Goal: Information Seeking & Learning: Learn about a topic

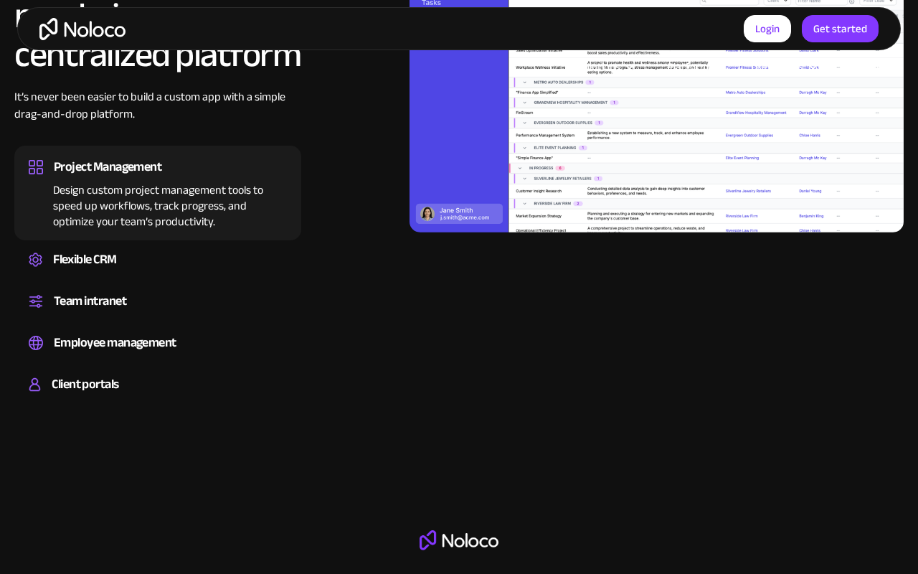
scroll to position [1860, 0]
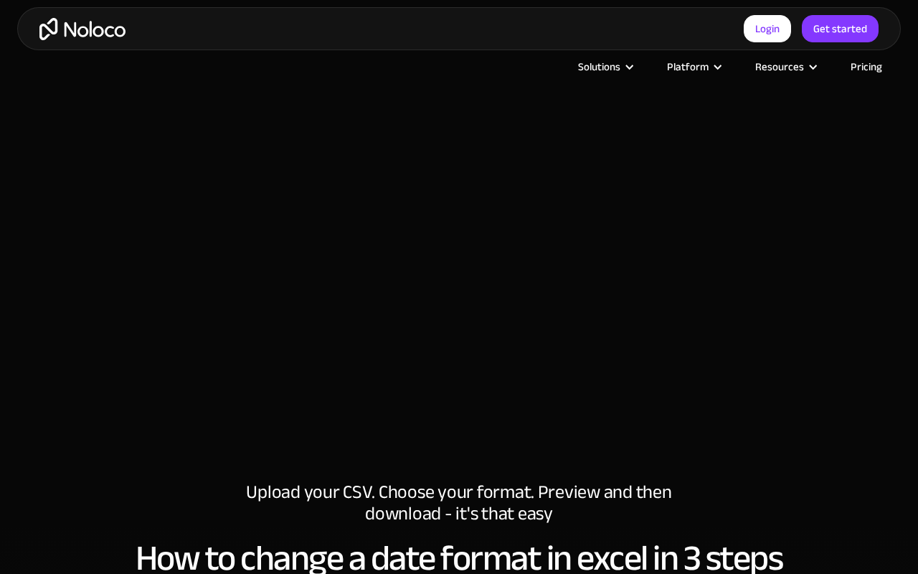
scroll to position [895, 0]
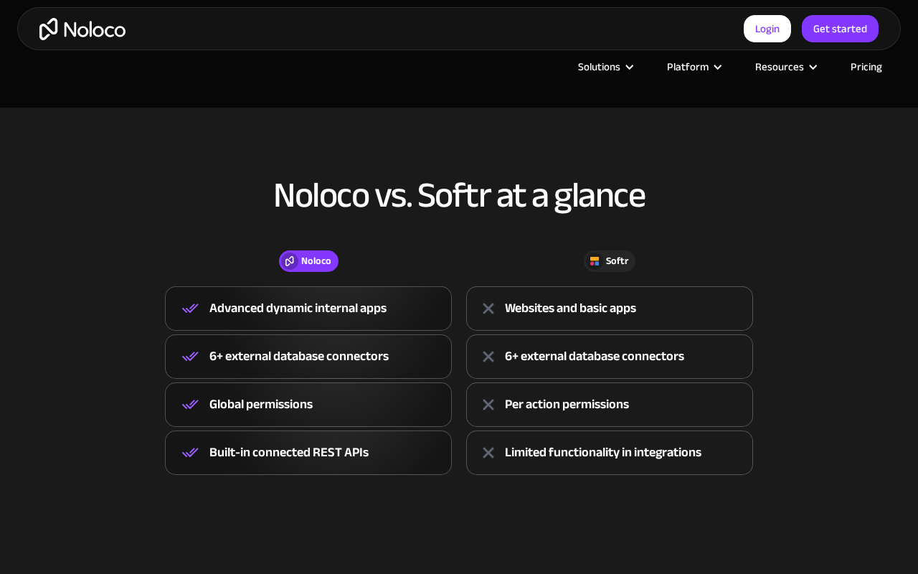
scroll to position [1382, 0]
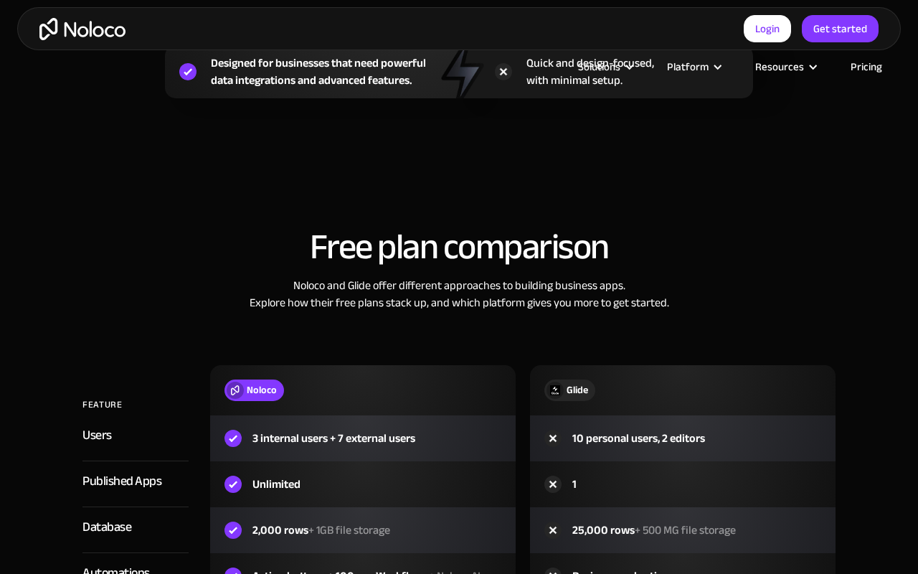
scroll to position [1866, 0]
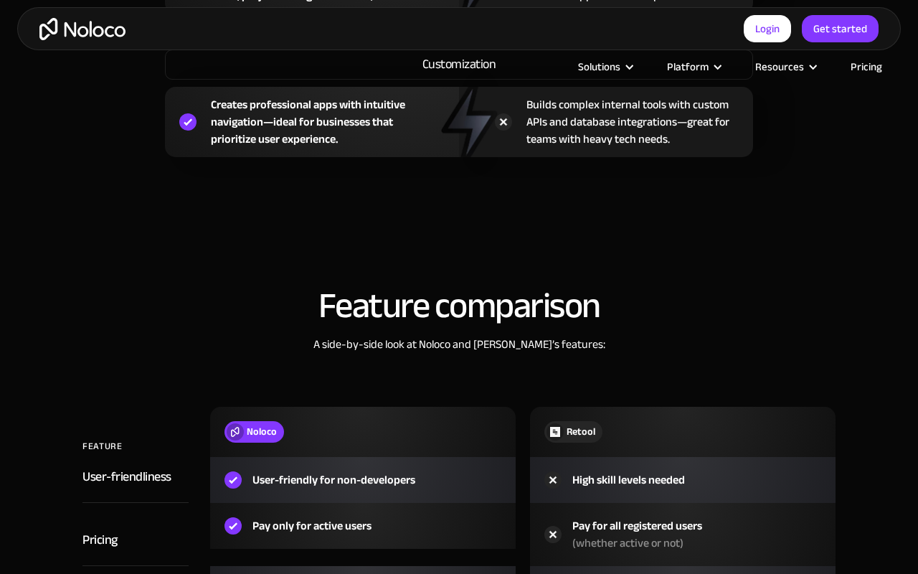
scroll to position [1867, 0]
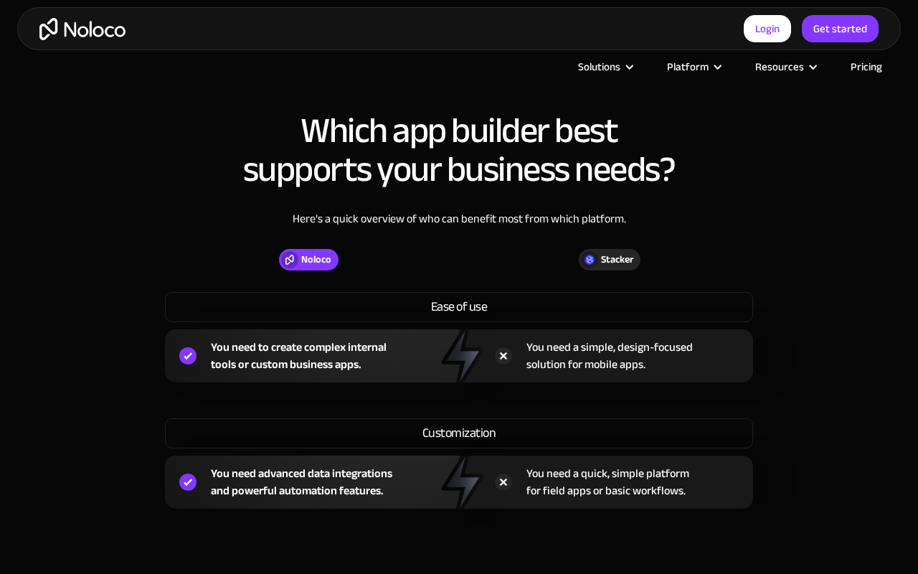
scroll to position [1857, 0]
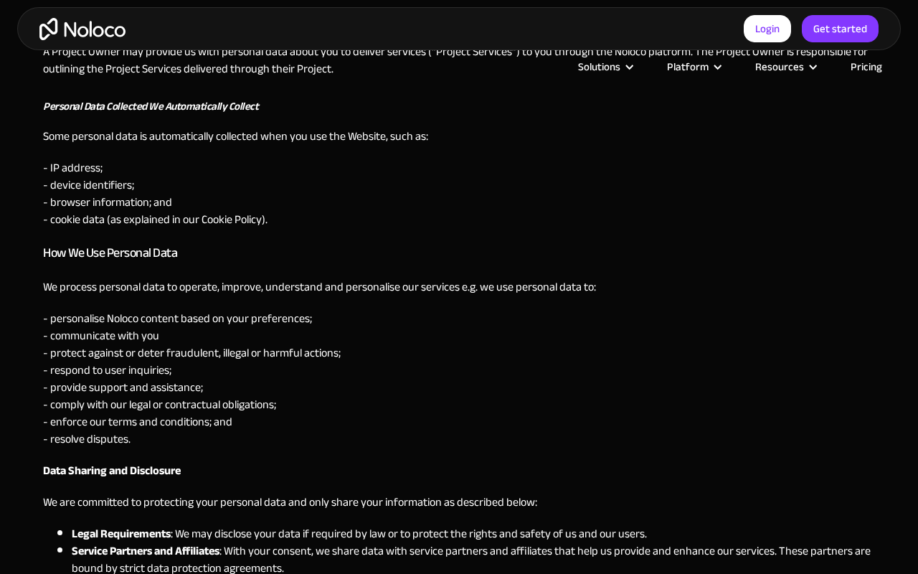
scroll to position [1382, 0]
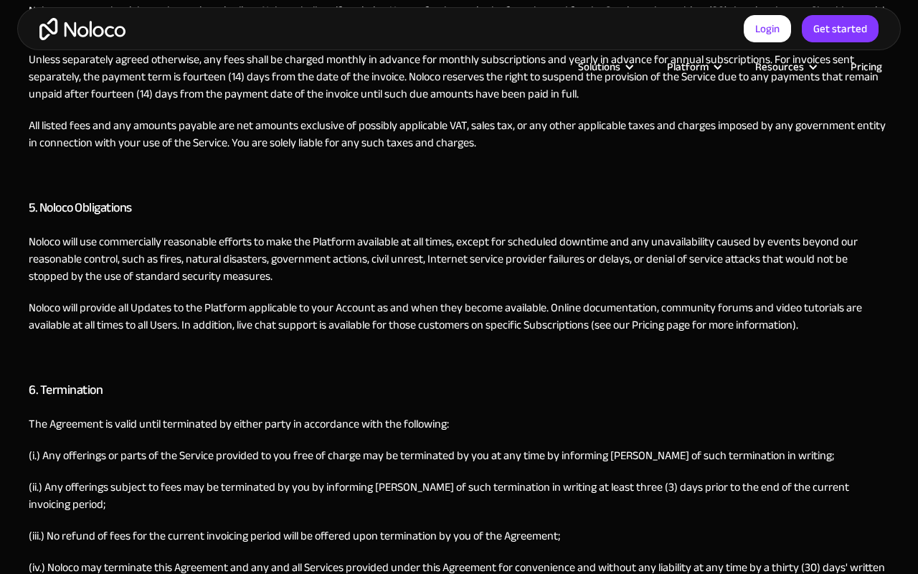
scroll to position [1866, 0]
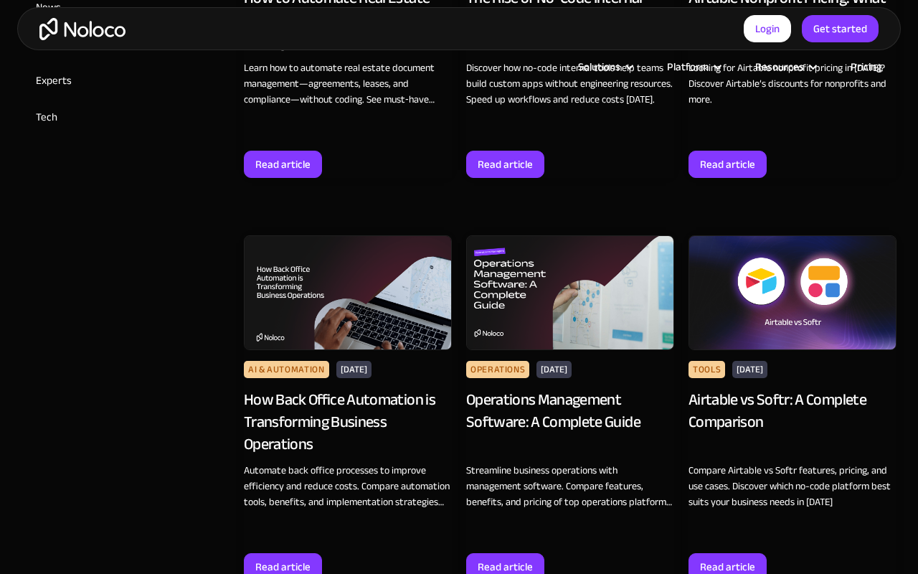
scroll to position [1382, 0]
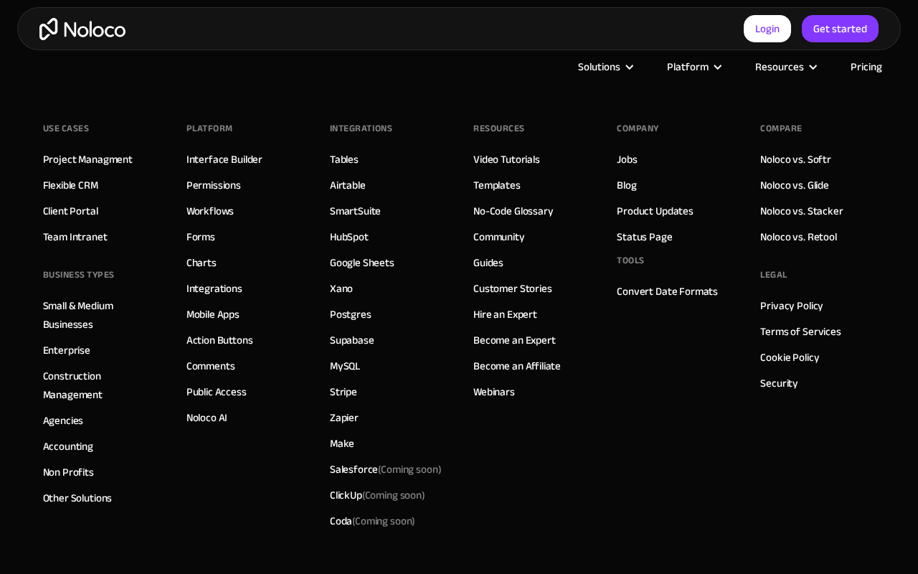
scroll to position [1488, 0]
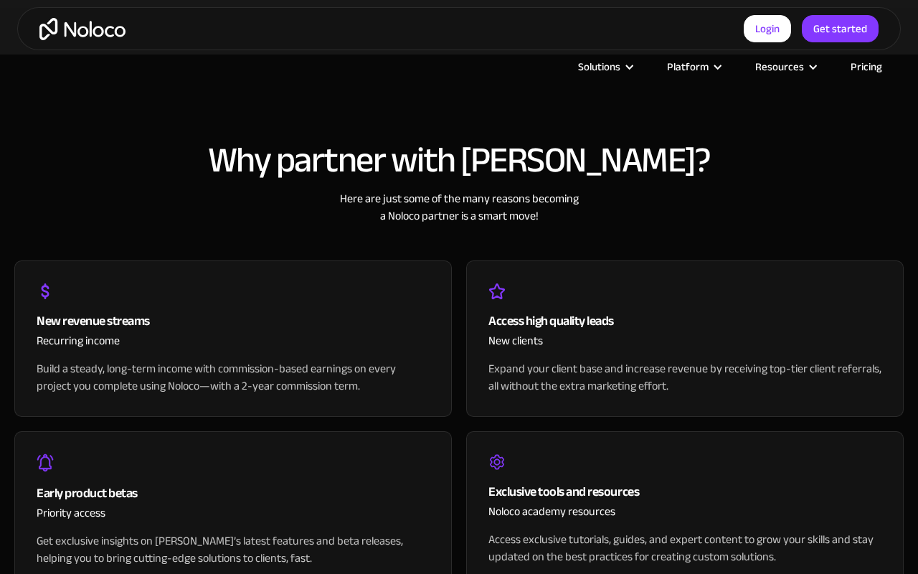
scroll to position [1698, 0]
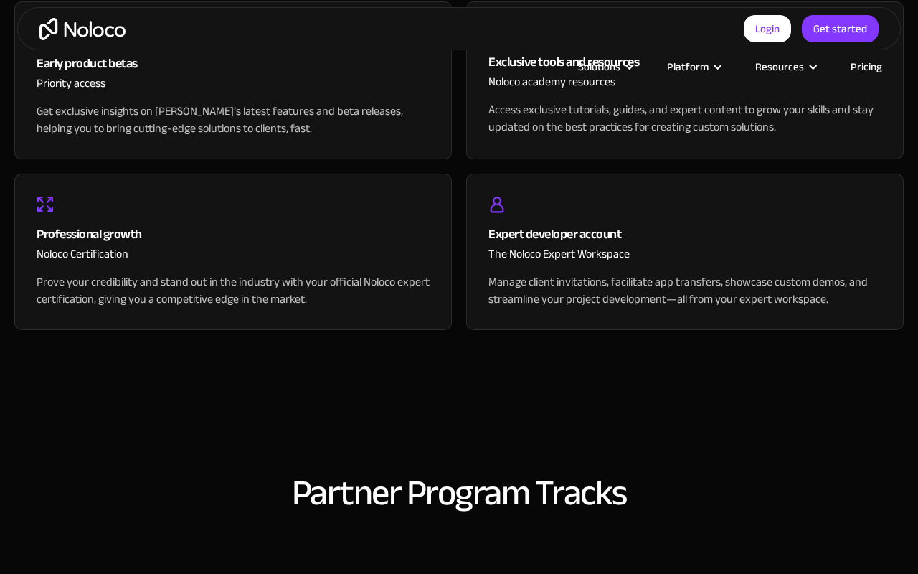
select select "Agency"
select select "Startups"
select select "None"
select select "Yes"
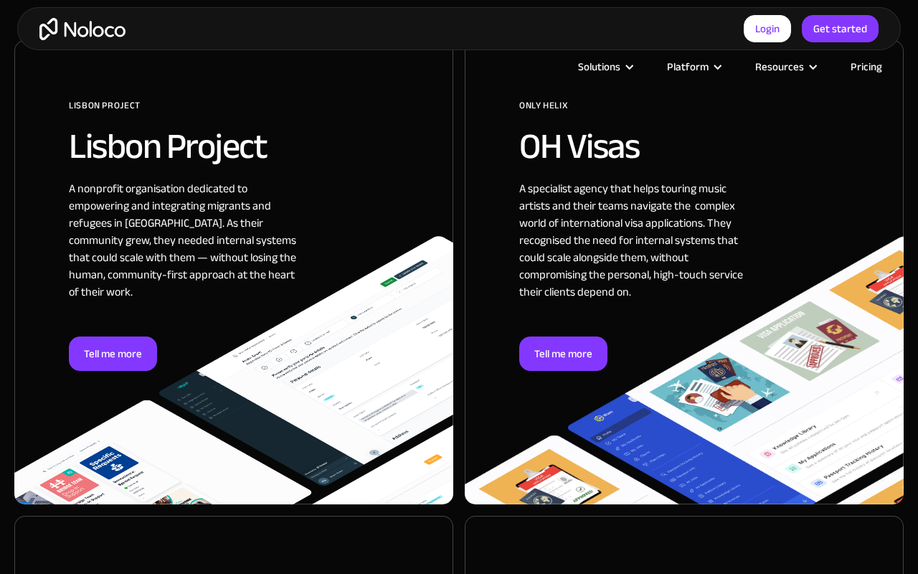
scroll to position [1380, 0]
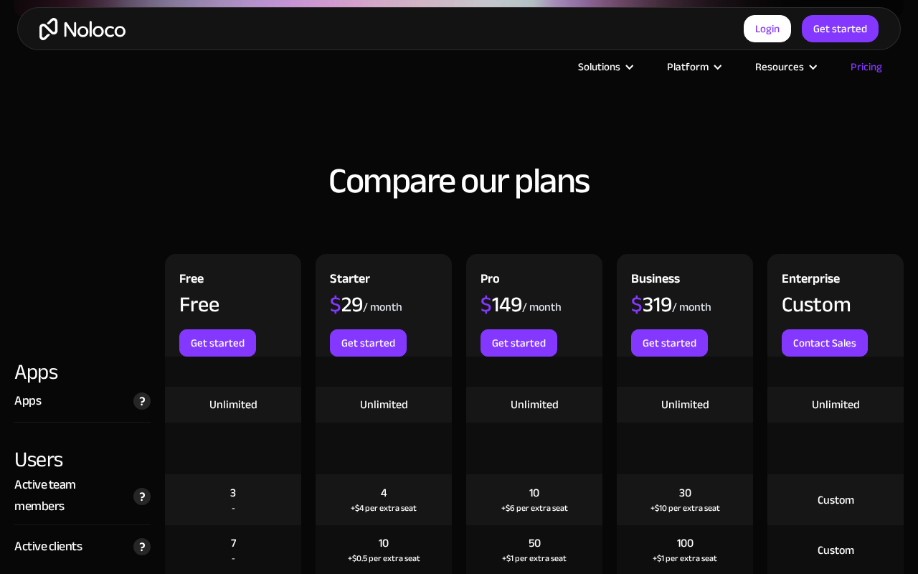
scroll to position [1866, 0]
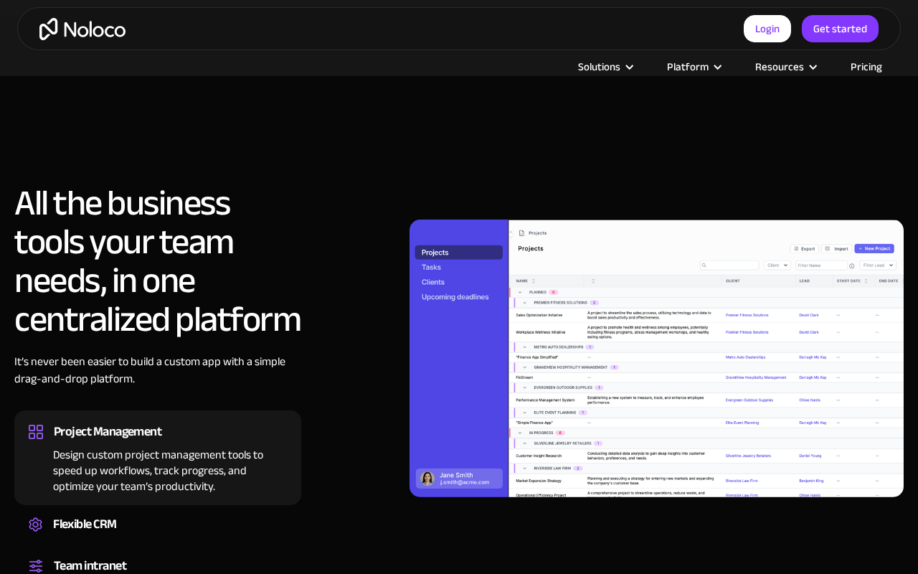
scroll to position [1381, 0]
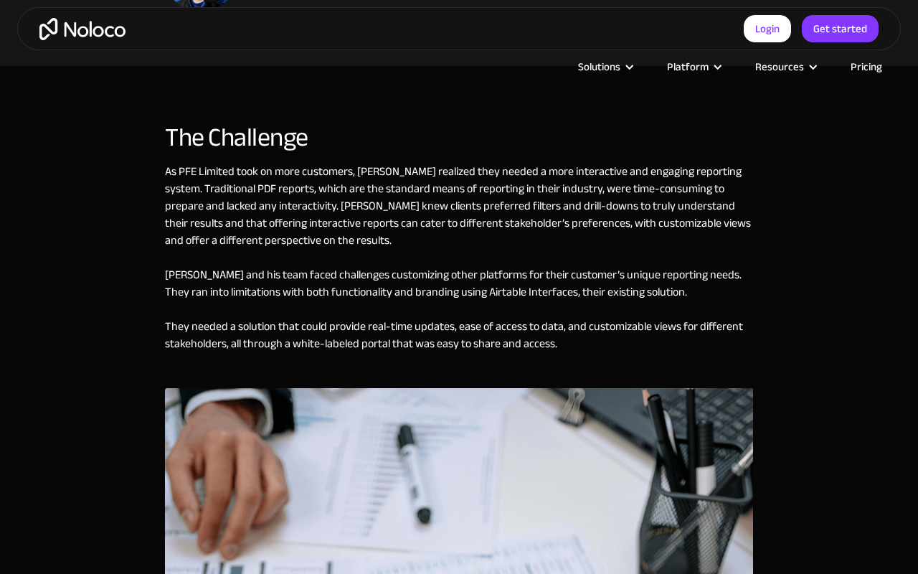
scroll to position [1866, 0]
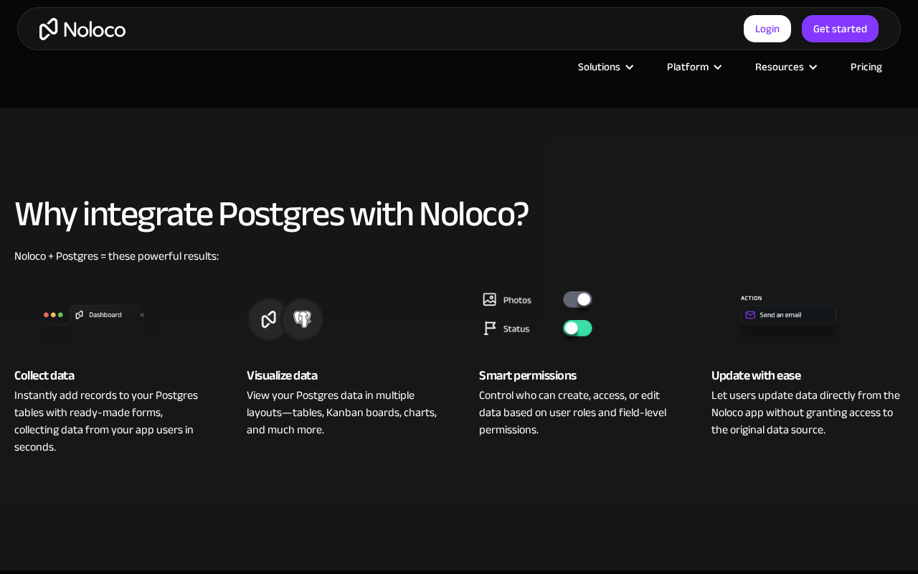
scroll to position [895, 0]
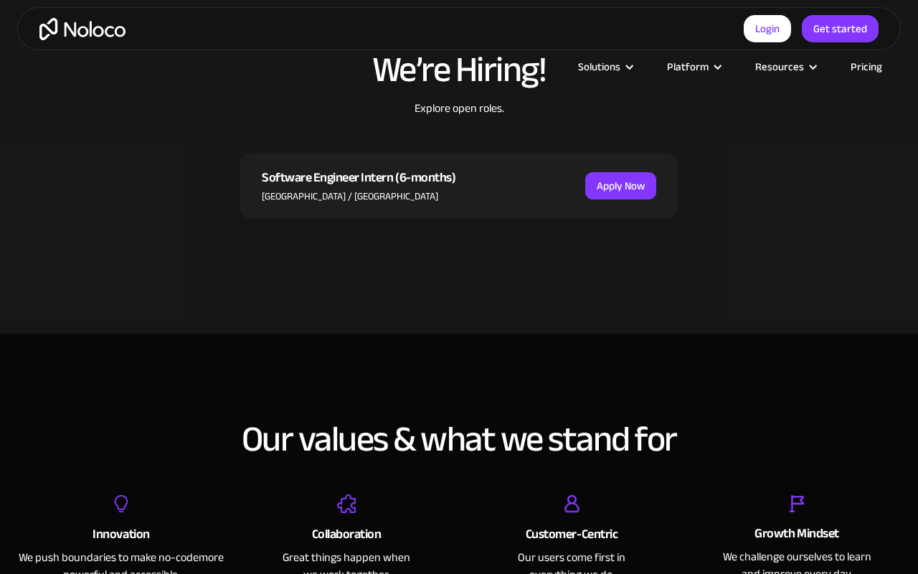
scroll to position [895, 0]
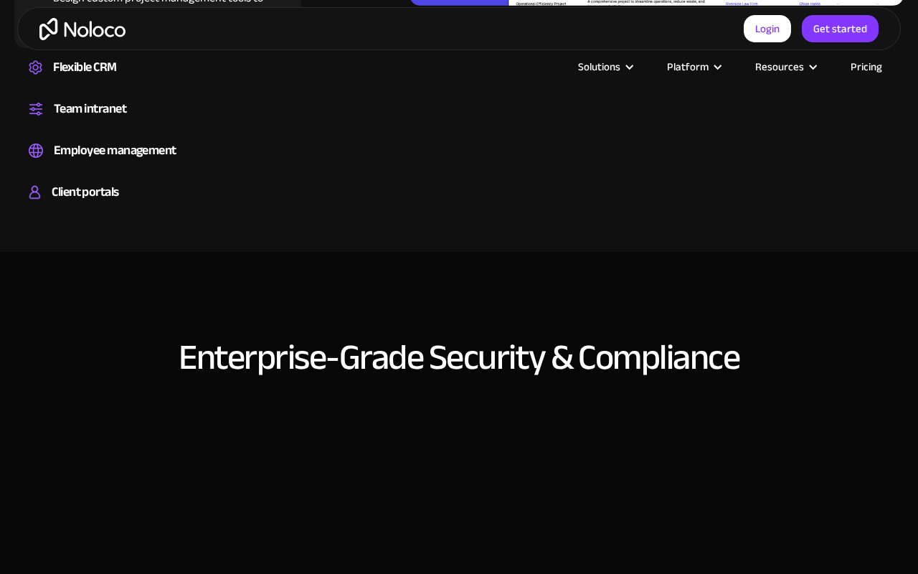
scroll to position [1864, 0]
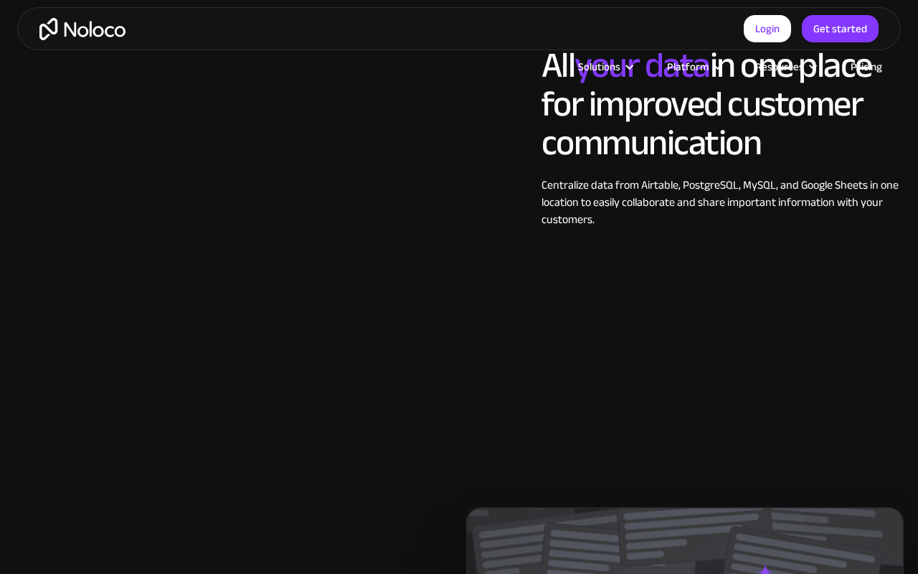
scroll to position [2022, 0]
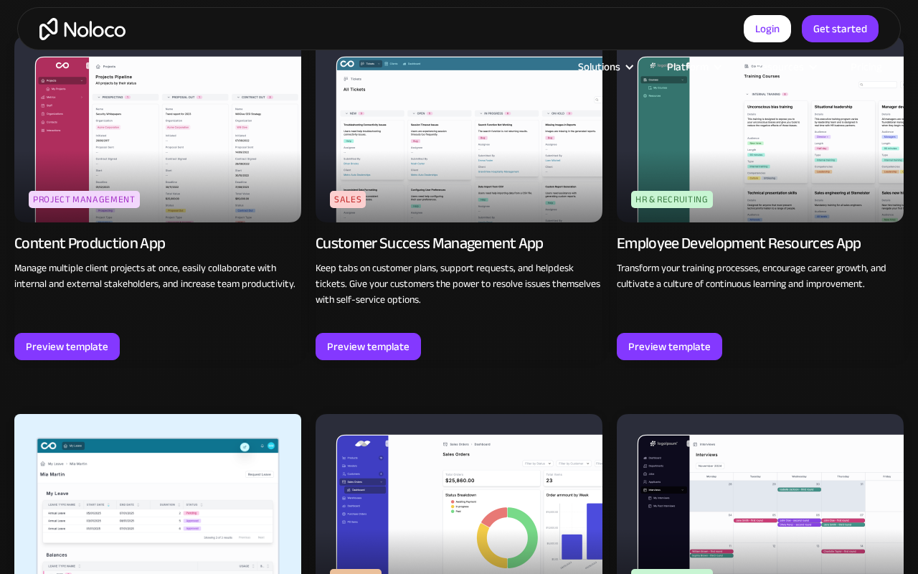
scroll to position [1866, 0]
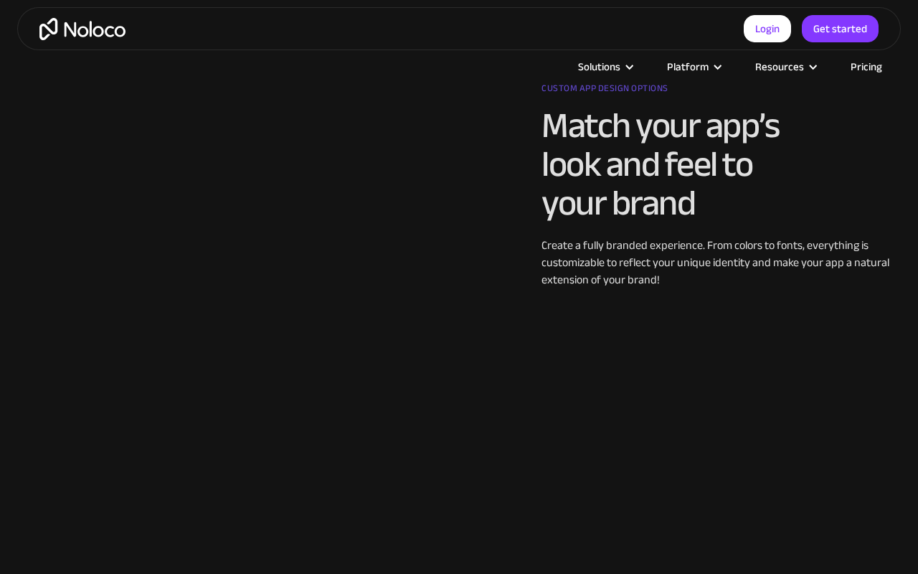
scroll to position [1866, 0]
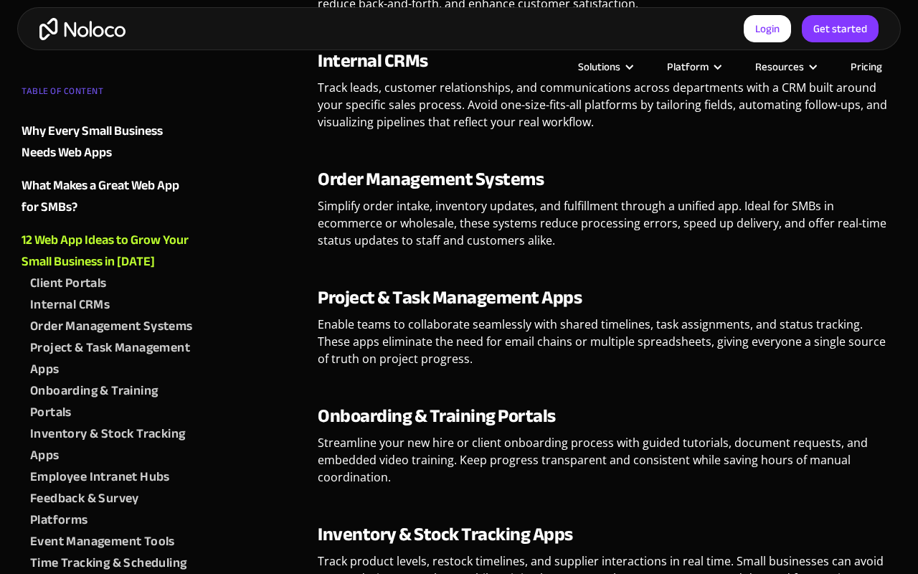
scroll to position [1867, 0]
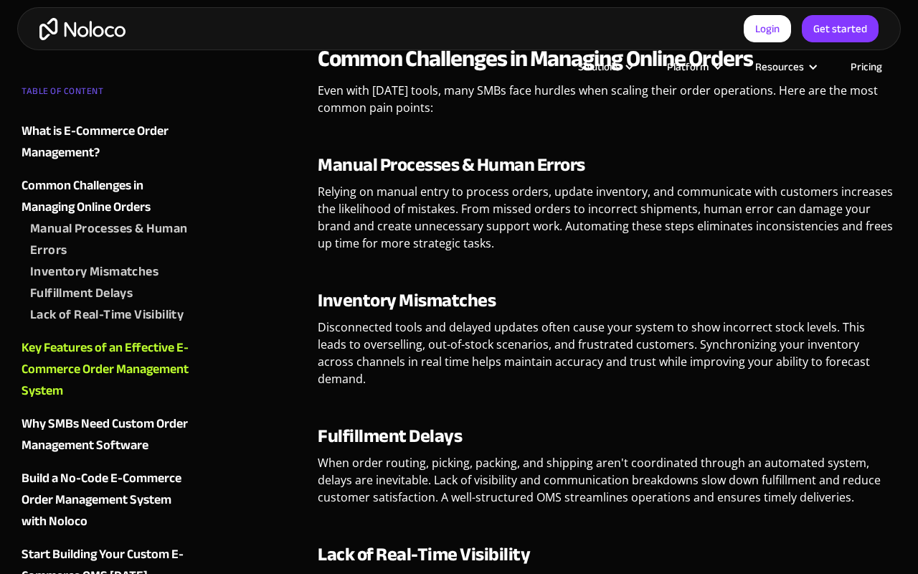
scroll to position [1382, 0]
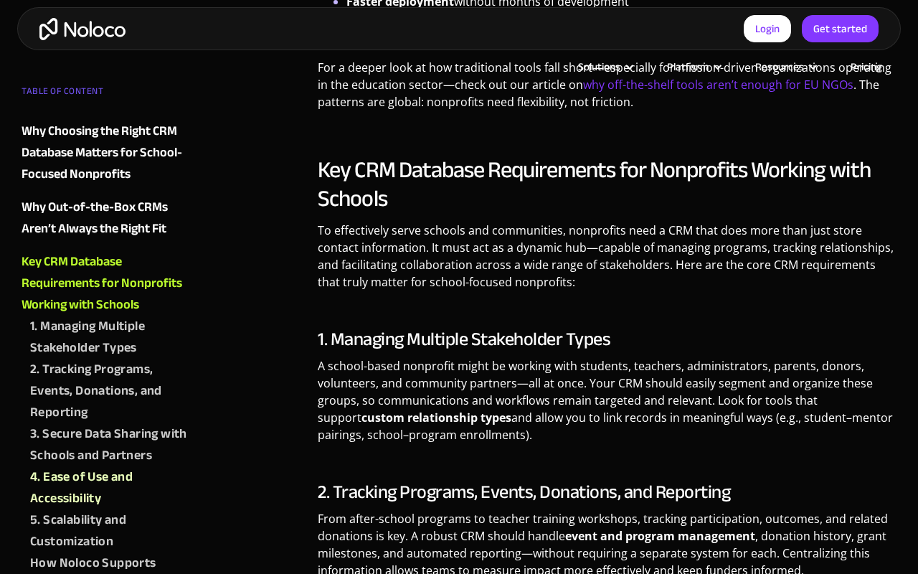
scroll to position [1866, 0]
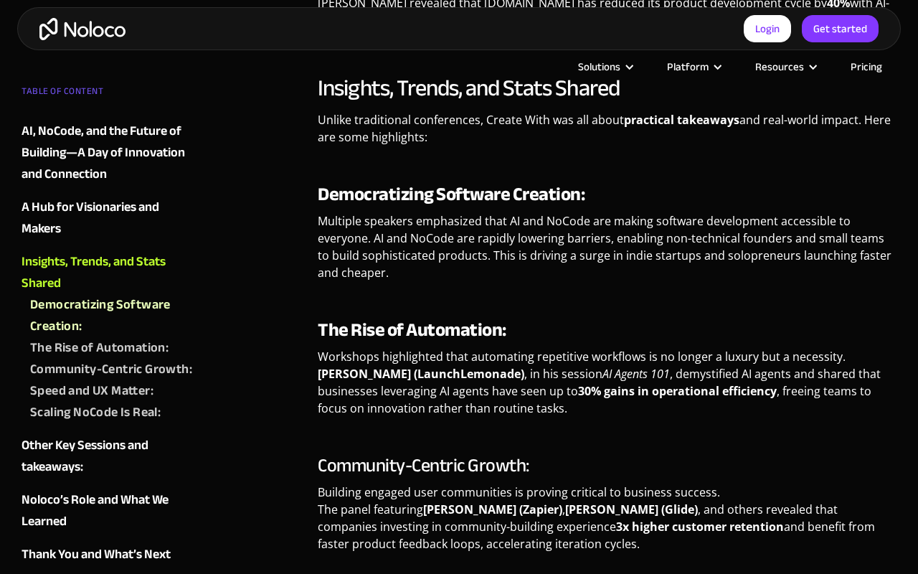
scroll to position [1866, 0]
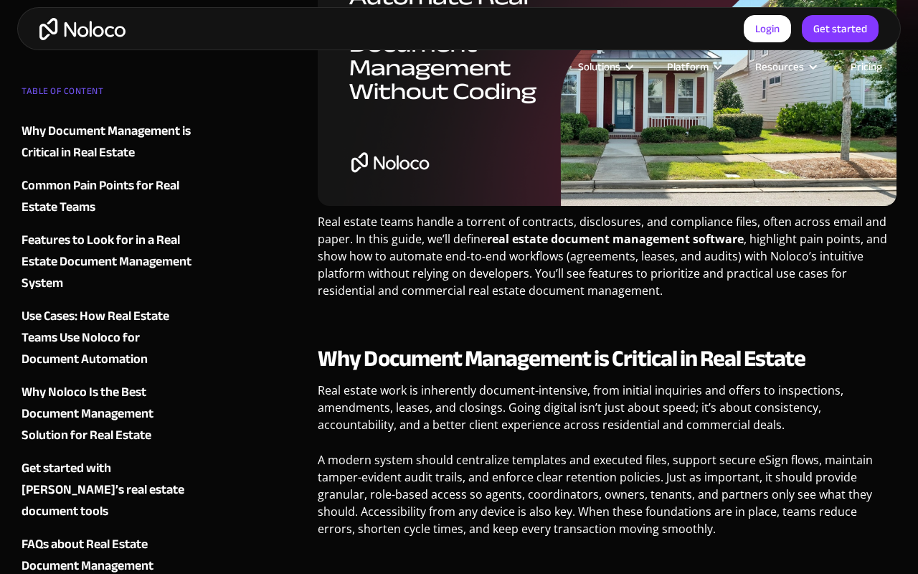
scroll to position [895, 0]
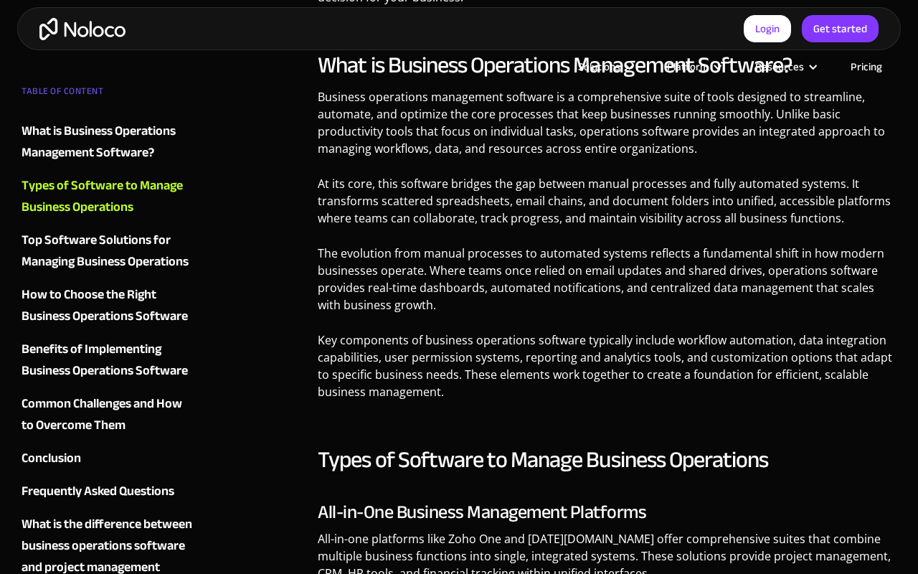
scroll to position [1376, 0]
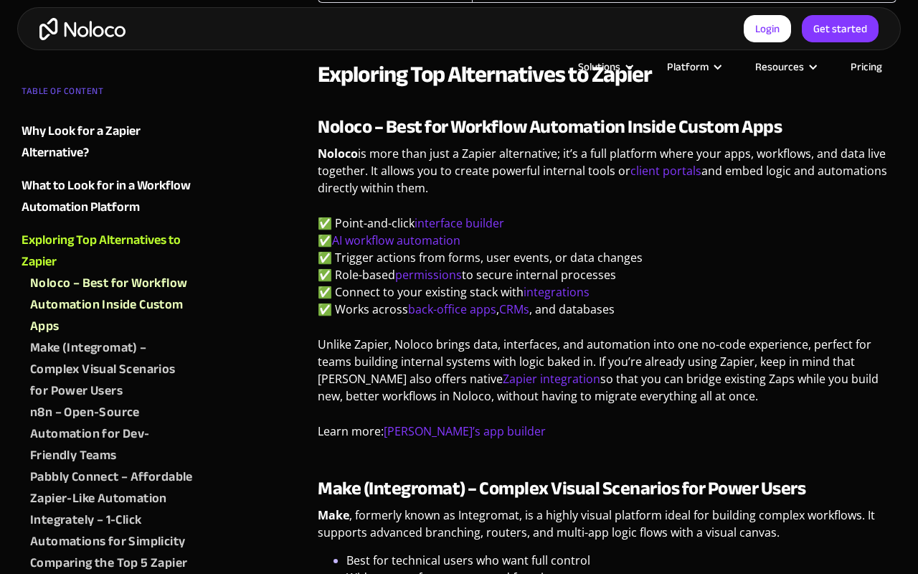
scroll to position [1867, 0]
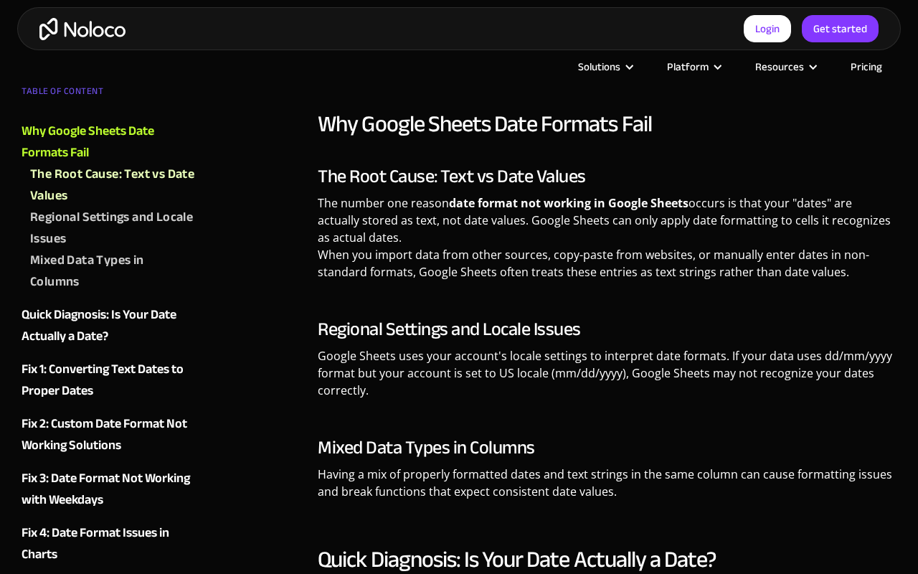
scroll to position [1866, 0]
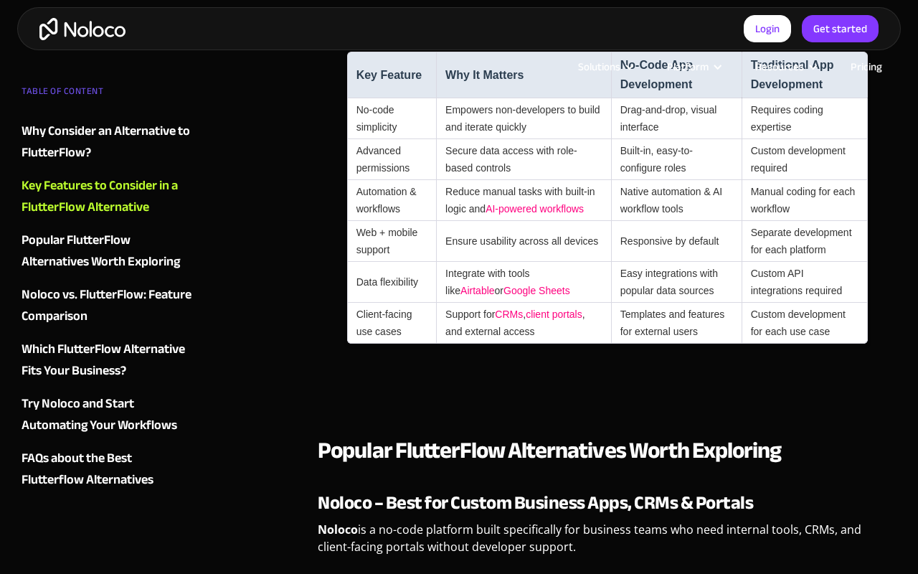
scroll to position [1866, 0]
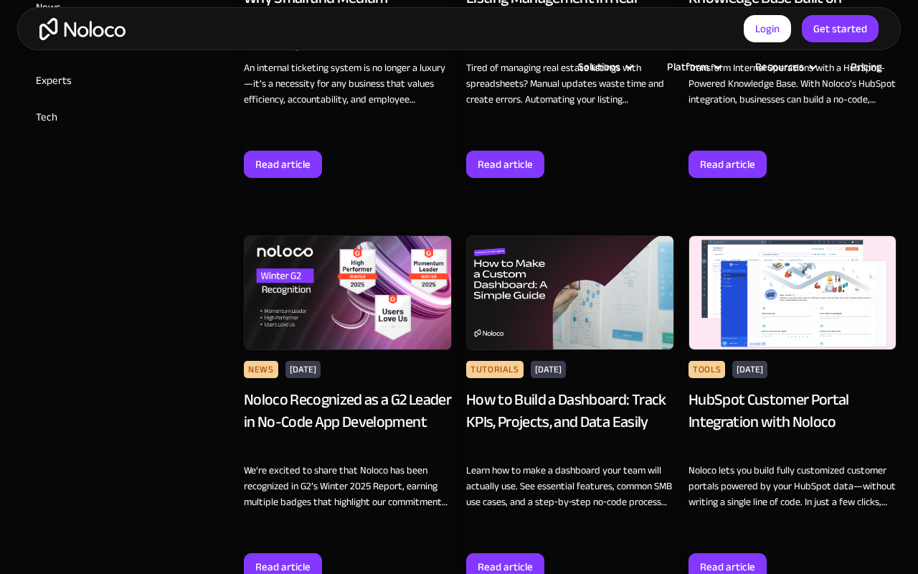
scroll to position [1382, 0]
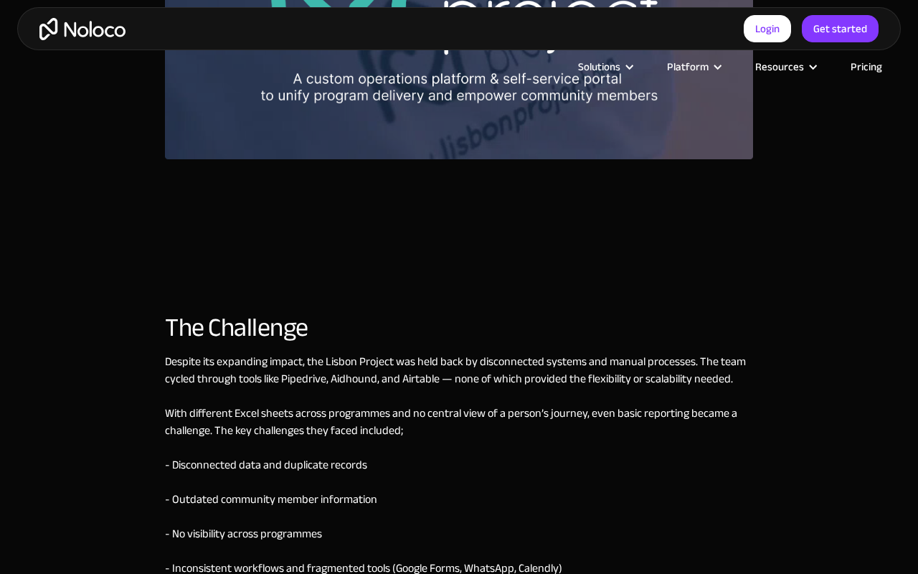
scroll to position [1382, 0]
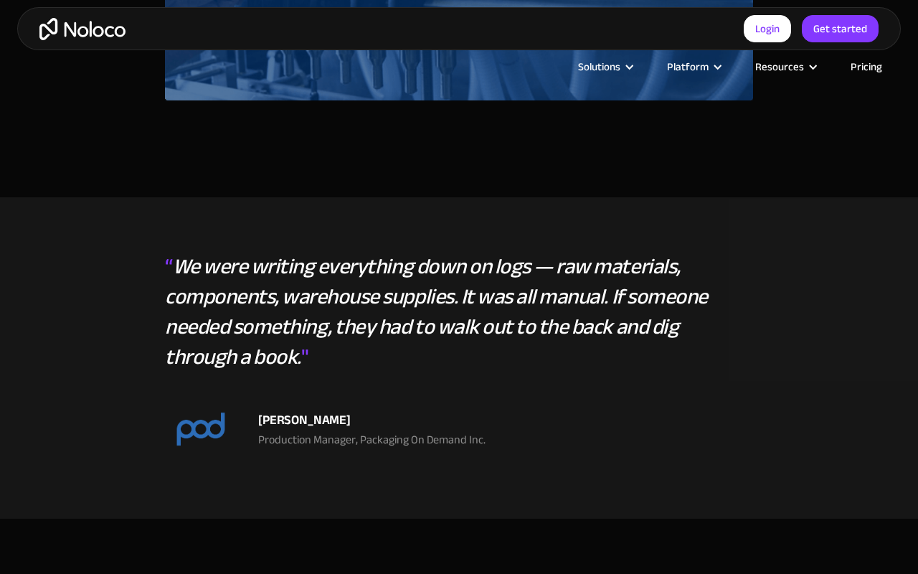
scroll to position [1382, 0]
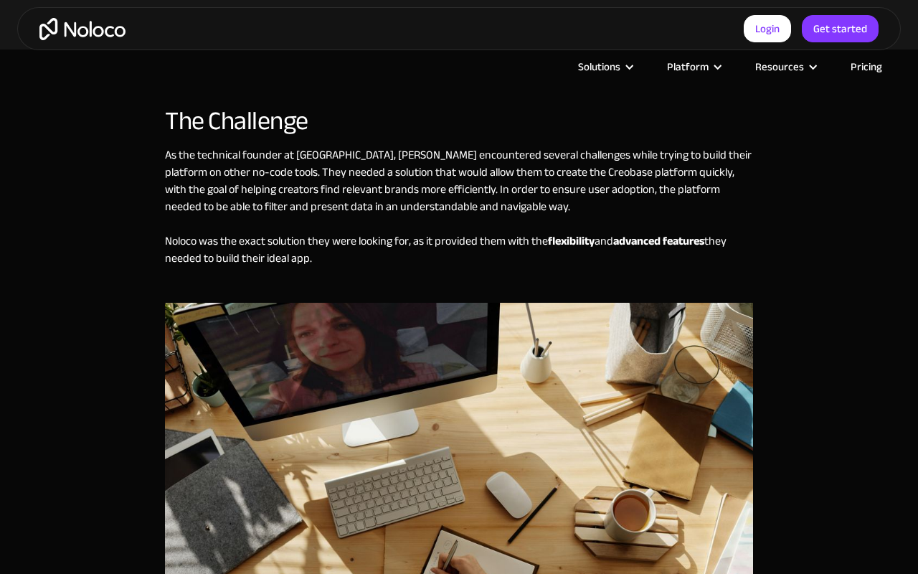
scroll to position [1866, 0]
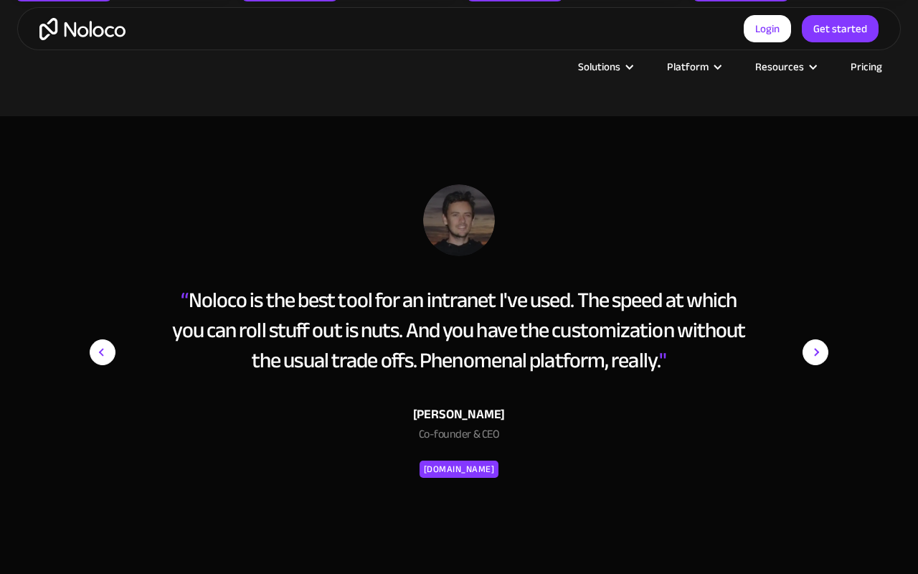
scroll to position [1868, 0]
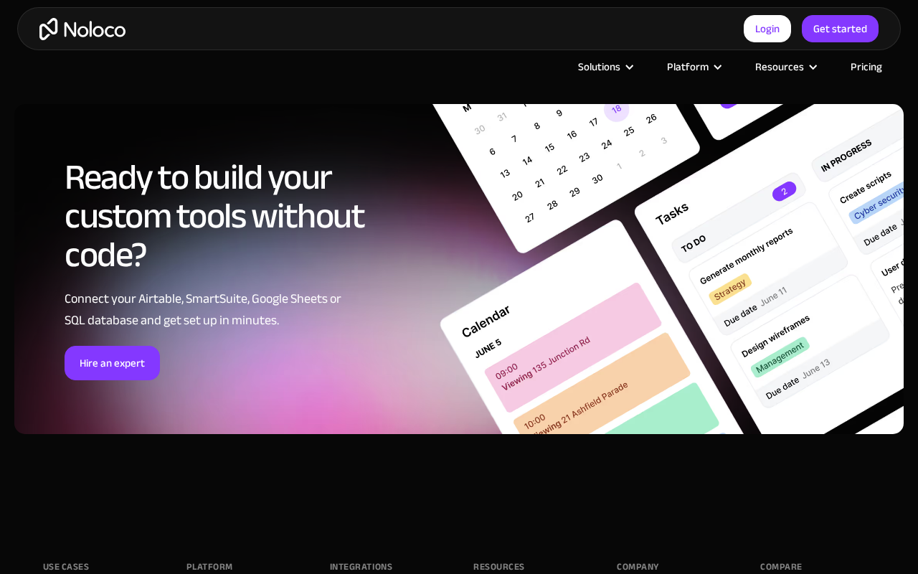
scroll to position [1887, 0]
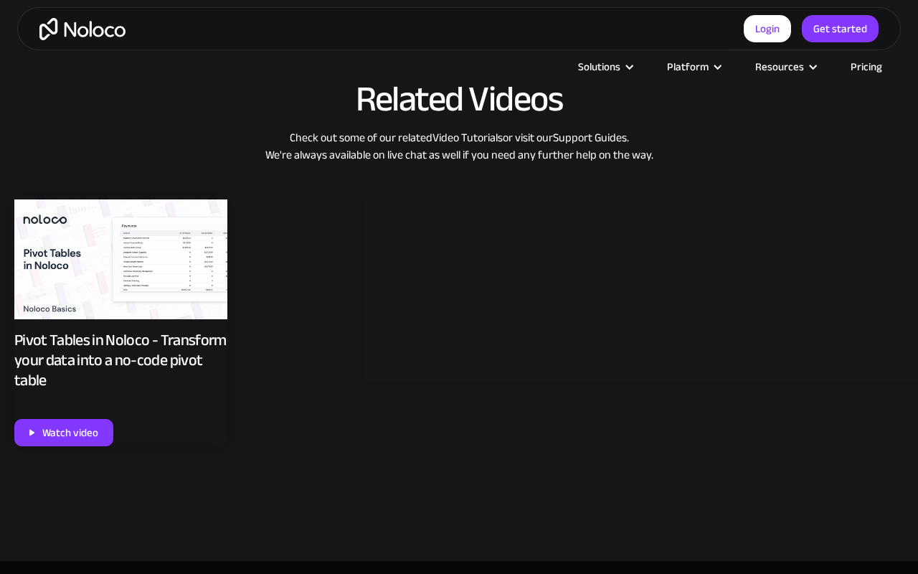
scroll to position [1380, 0]
